Goal: Information Seeking & Learning: Learn about a topic

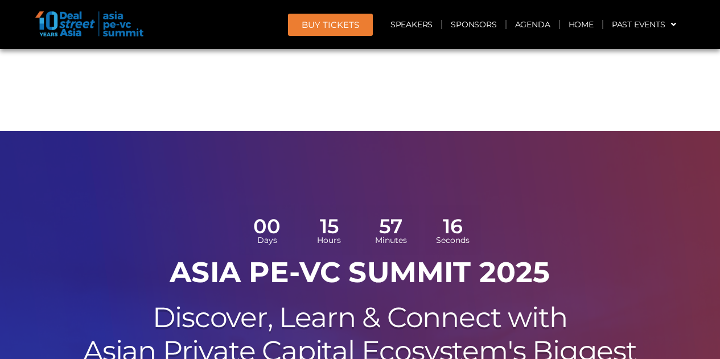
scroll to position [1909, 0]
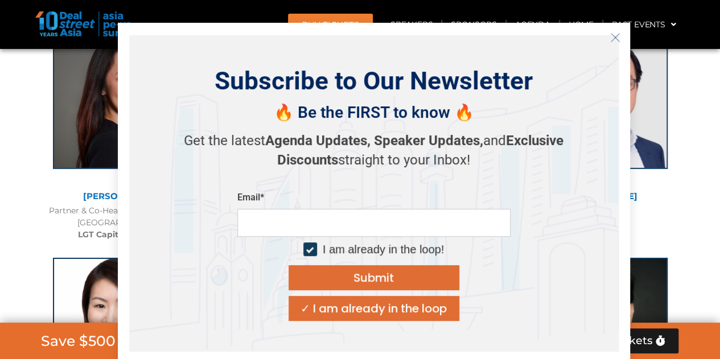
click at [612, 40] on line "Close" at bounding box center [615, 37] width 8 height 8
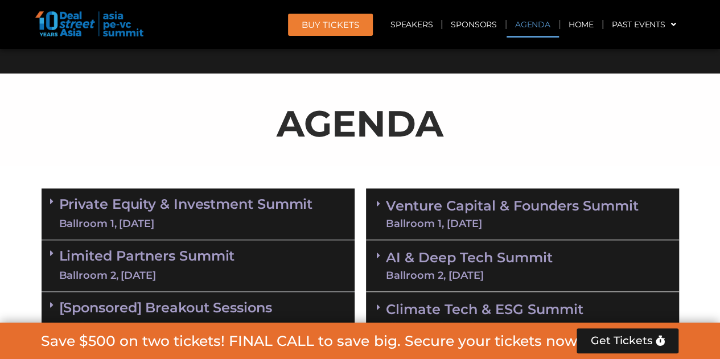
scroll to position [669, 0]
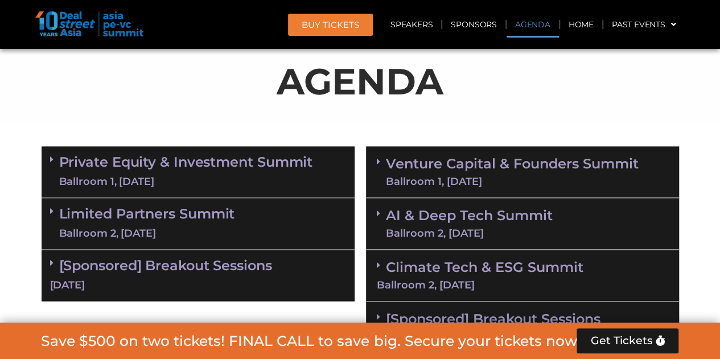
click at [207, 214] on link "Limited Partners Summit Ballroom 2, 10 Sept" at bounding box center [147, 224] width 176 height 34
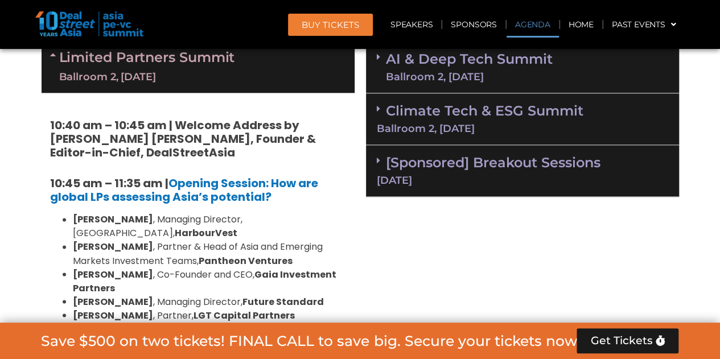
scroll to position [830, 0]
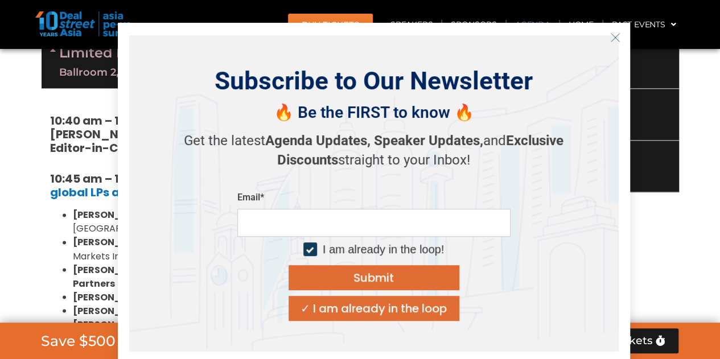
click at [618, 38] on icon "Close" at bounding box center [615, 37] width 10 height 10
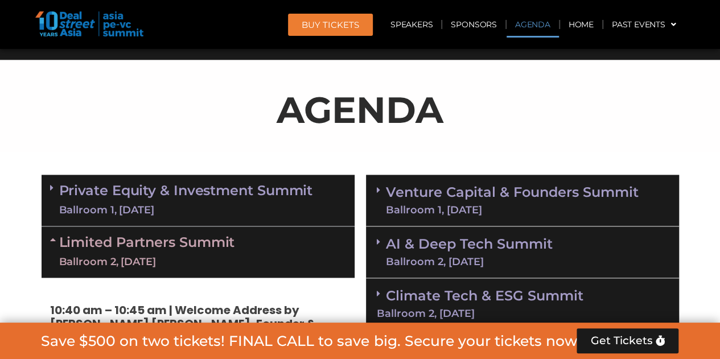
scroll to position [630, 0]
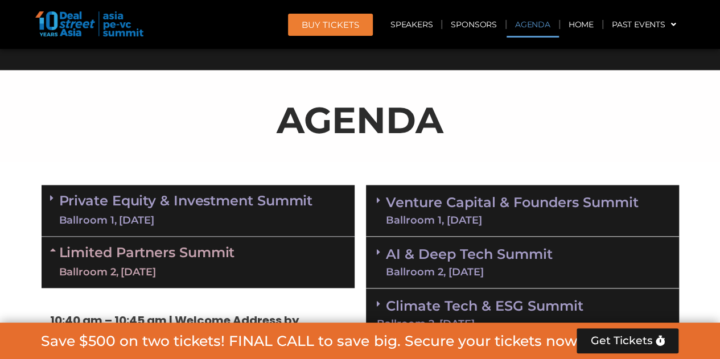
click at [245, 200] on link "Private Equity & Investment Summit Ballroom 1, 10 Sept" at bounding box center [186, 211] width 254 height 34
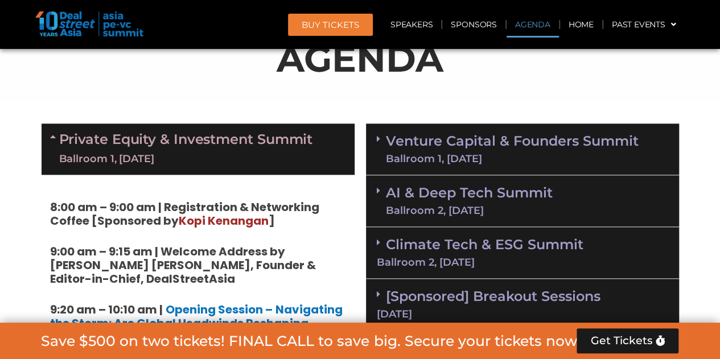
scroll to position [691, 0]
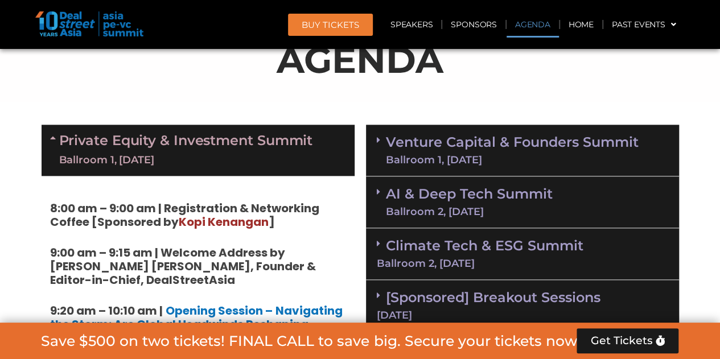
click at [444, 244] on link "Climate Tech & ESG Summit Ballroom 2, 11 Sept" at bounding box center [523, 252] width 292 height 31
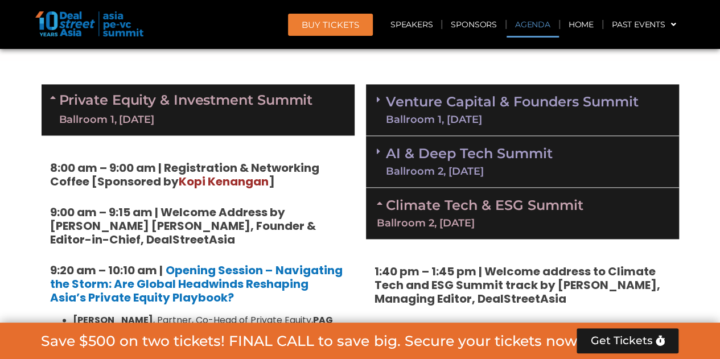
scroll to position [740, 0]
